Goal: Information Seeking & Learning: Learn about a topic

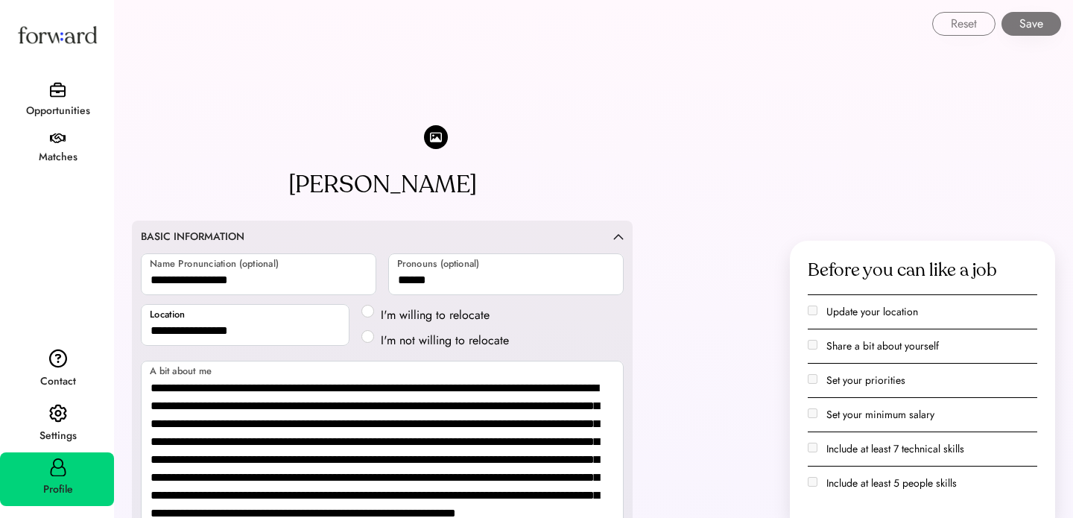
select select "*****"
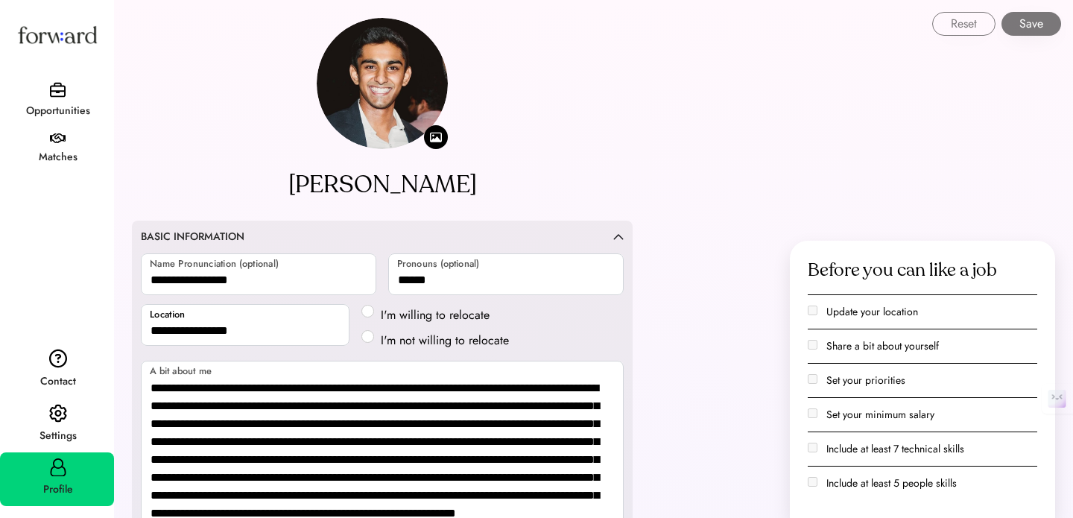
click at [52, 149] on div "Matches" at bounding box center [57, 157] width 112 height 18
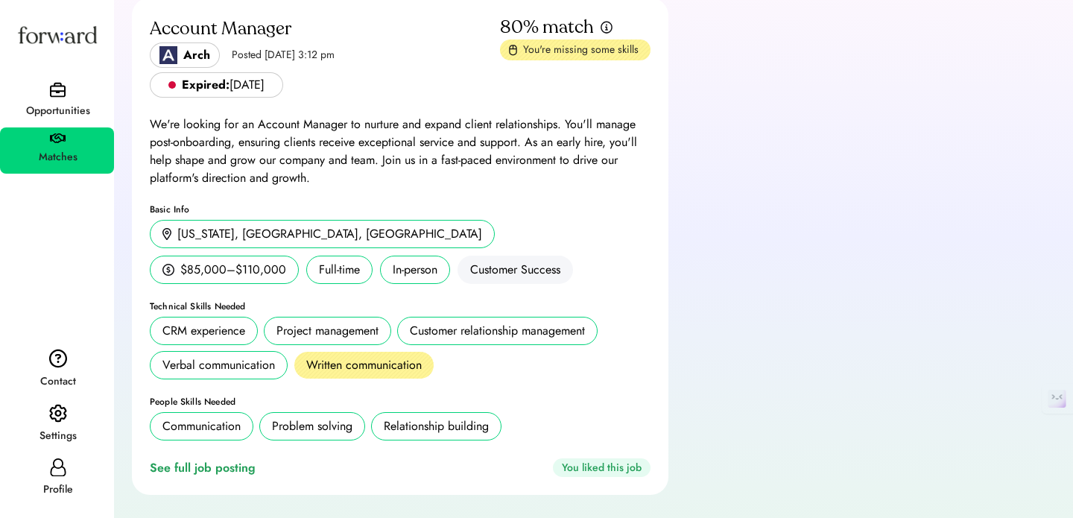
scroll to position [78, 0]
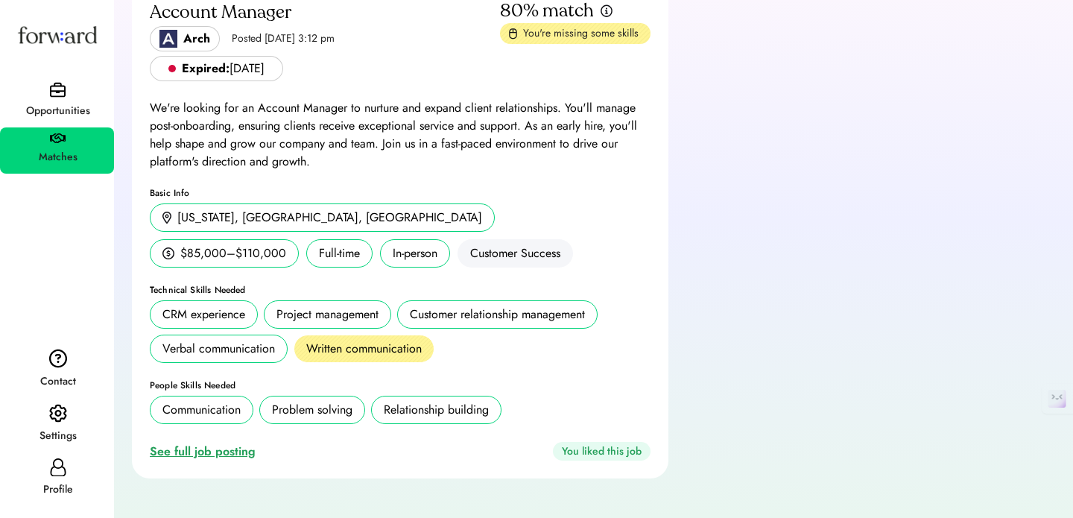
click at [217, 451] on div "See full job posting" at bounding box center [206, 452] width 112 height 18
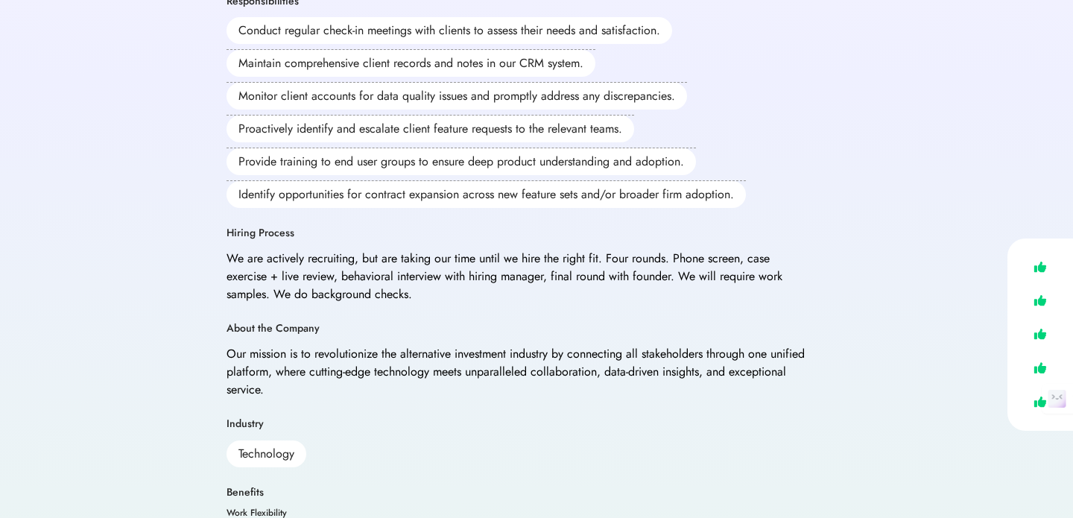
scroll to position [551, 0]
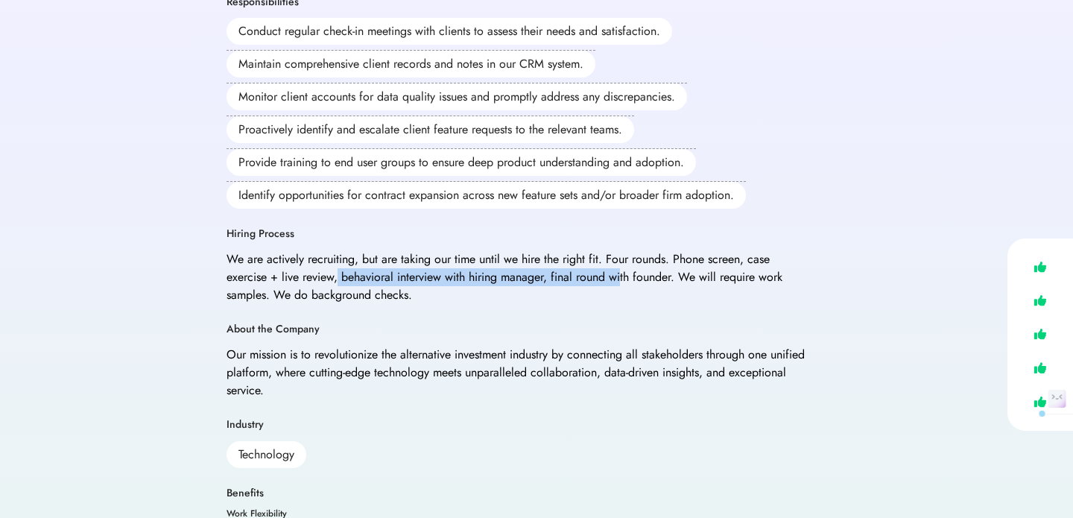
drag, startPoint x: 337, startPoint y: 238, endPoint x: 624, endPoint y: 241, distance: 286.1
click at [624, 250] on div "We are actively recruiting, but are taking our time until we hire the right fit…" at bounding box center [516, 277] width 581 height 54
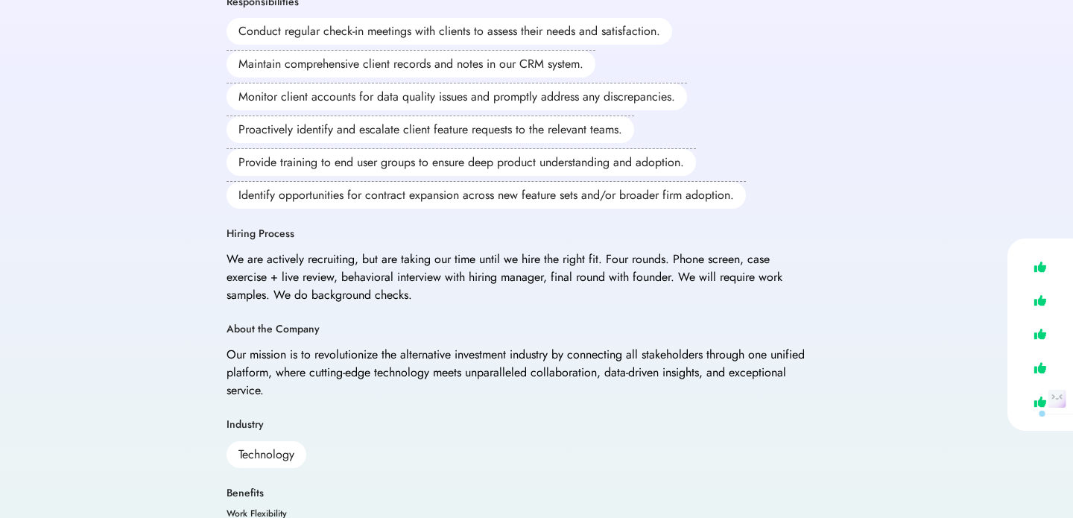
click at [689, 250] on div "We are actively recruiting, but are taking our time until we hire the right fit…" at bounding box center [516, 277] width 581 height 54
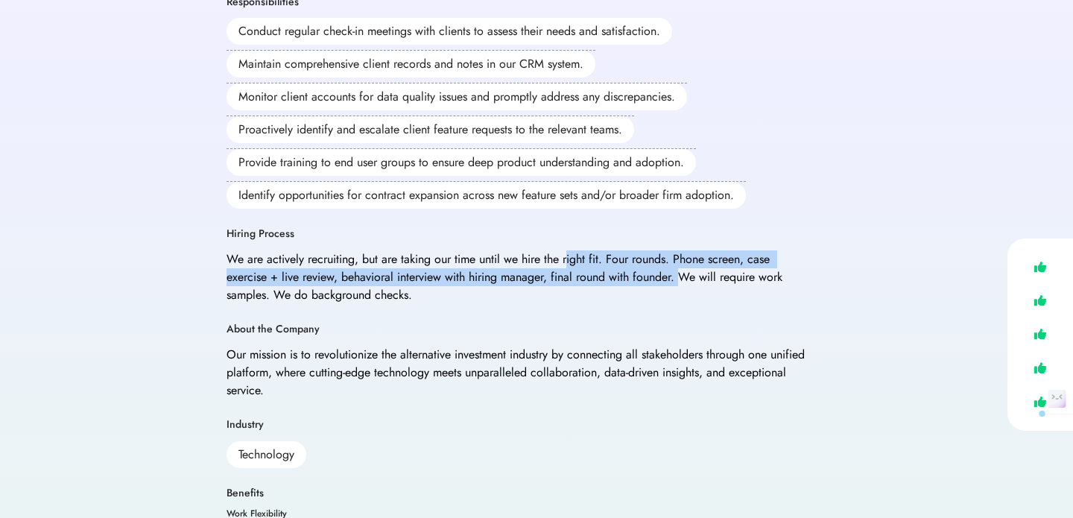
drag, startPoint x: 682, startPoint y: 244, endPoint x: 567, endPoint y: 226, distance: 116.1
click at [567, 250] on div "We are actively recruiting, but are taking our time until we hire the right fit…" at bounding box center [516, 277] width 581 height 54
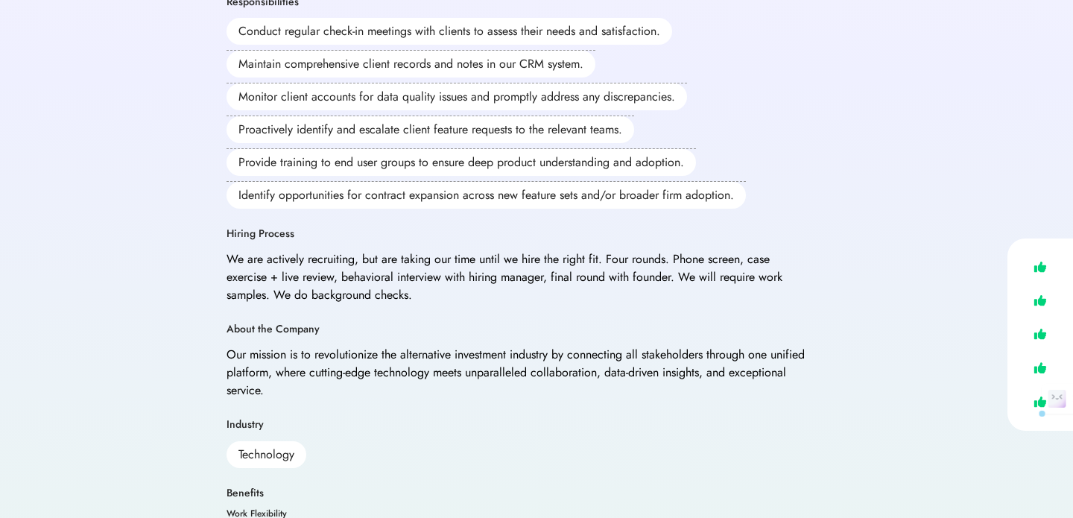
click at [574, 250] on div "We are actively recruiting, but are taking our time until we hire the right fit…" at bounding box center [516, 277] width 581 height 54
drag, startPoint x: 603, startPoint y: 222, endPoint x: 722, endPoint y: 225, distance: 119.2
click at [722, 250] on div "We are actively recruiting, but are taking our time until we hire the right fit…" at bounding box center [516, 277] width 581 height 54
click at [232, 250] on div "We are actively recruiting, but are taking our time until we hire the right fit…" at bounding box center [516, 277] width 581 height 54
drag, startPoint x: 225, startPoint y: 238, endPoint x: 332, endPoint y: 241, distance: 106.6
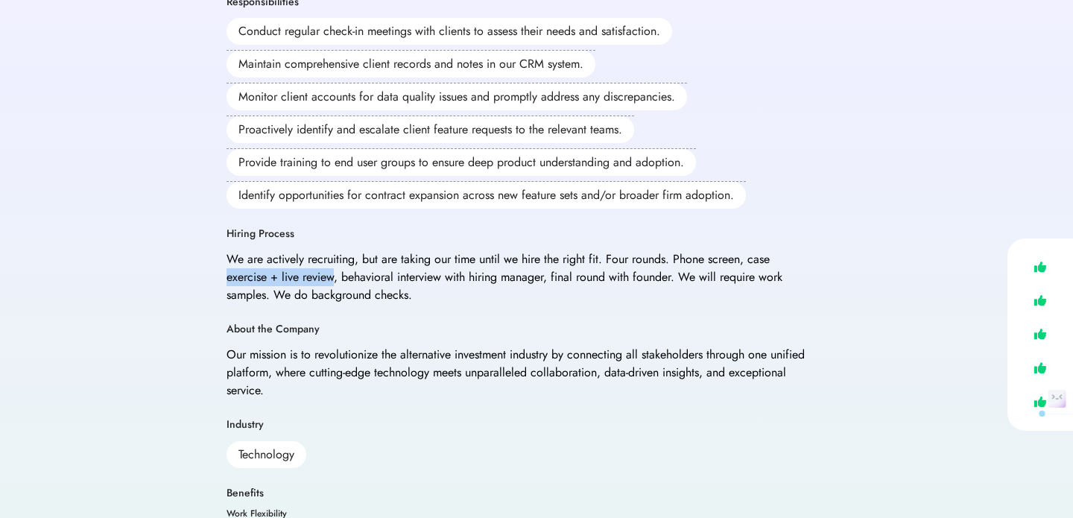
click at [332, 241] on div "Back No thanks I'm interested I'm interested Apply Externally An anonymous vers…" at bounding box center [537, 77] width 656 height 1257
click at [407, 250] on div "We are actively recruiting, but are taking our time until we hire the right fit…" at bounding box center [516, 277] width 581 height 54
drag, startPoint x: 340, startPoint y: 239, endPoint x: 428, endPoint y: 239, distance: 87.2
click at [428, 250] on div "We are actively recruiting, but are taking our time until we hire the right fit…" at bounding box center [516, 277] width 581 height 54
click at [450, 261] on div "We are actively recruiting, but are taking our time until we hire the right fit…" at bounding box center [516, 277] width 581 height 54
